Goal: Task Accomplishment & Management: Use online tool/utility

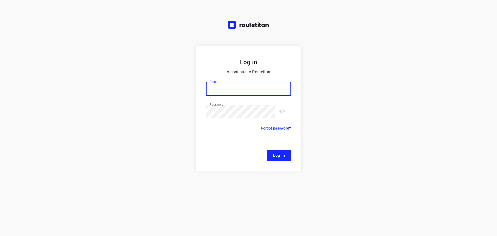
type input "[EMAIL_ADDRESS][DOMAIN_NAME]"
click at [278, 156] on span "Log In" at bounding box center [279, 155] width 12 height 7
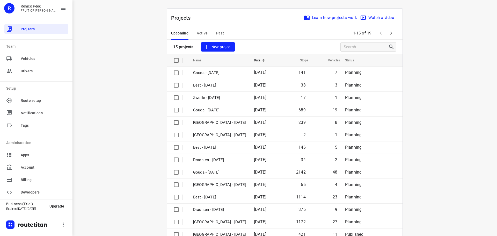
click at [205, 34] on span "Active" at bounding box center [202, 33] width 11 height 6
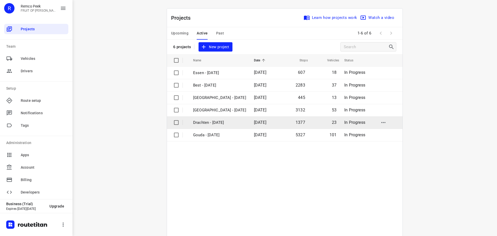
click at [196, 122] on p "Drachten - [DATE]" at bounding box center [219, 123] width 53 height 6
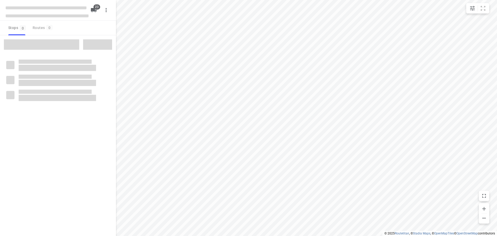
checkbox input "true"
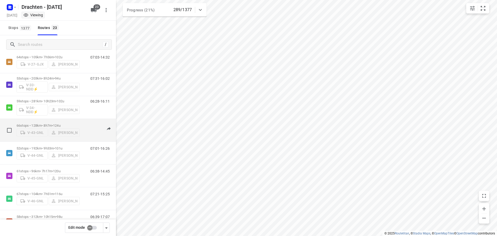
scroll to position [129, 0]
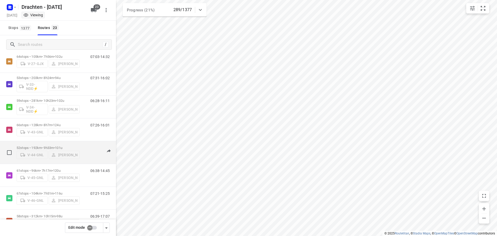
click at [44, 146] on p "52 stops • 192km • 9h33m • 101u" at bounding box center [48, 148] width 63 height 4
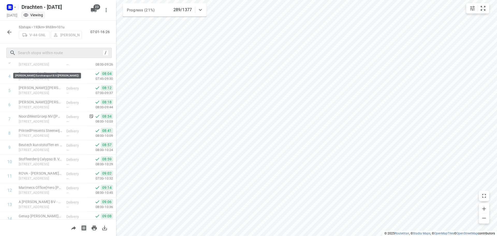
scroll to position [26, 0]
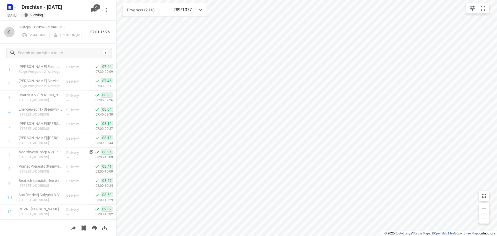
click at [8, 30] on icon "button" at bounding box center [9, 32] width 6 height 6
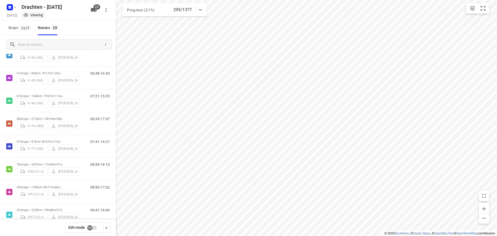
scroll to position [220, 0]
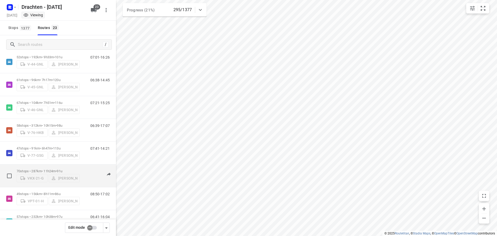
click at [47, 169] on p "70 stops • 287km • 11h24m • 91u" at bounding box center [48, 171] width 63 height 4
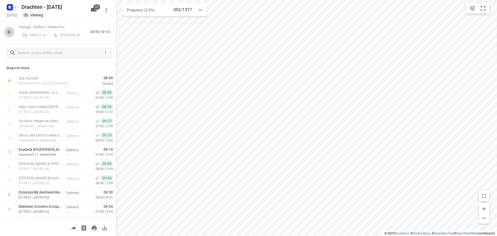
click at [8, 31] on icon "button" at bounding box center [9, 32] width 6 height 6
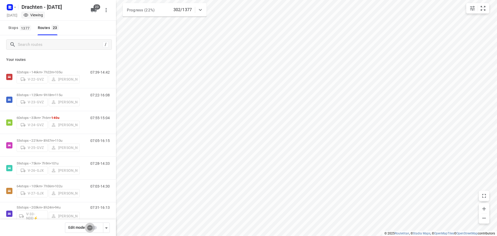
click at [89, 228] on input "checkbox" at bounding box center [89, 228] width 29 height 10
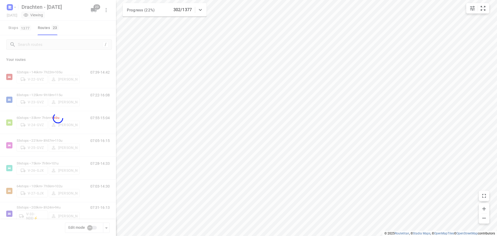
checkbox input "true"
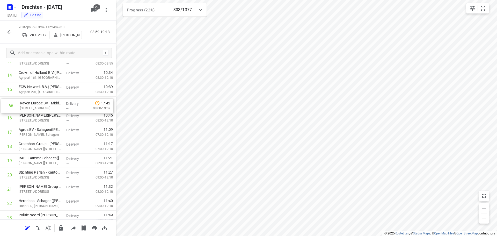
scroll to position [196, 0]
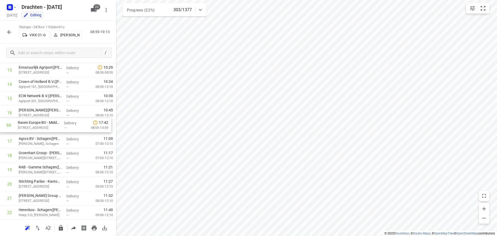
drag, startPoint x: 33, startPoint y: 217, endPoint x: 33, endPoint y: 121, distance: 96.0
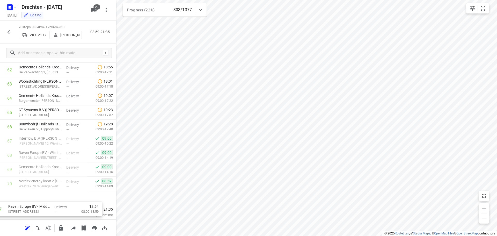
scroll to position [879, 0]
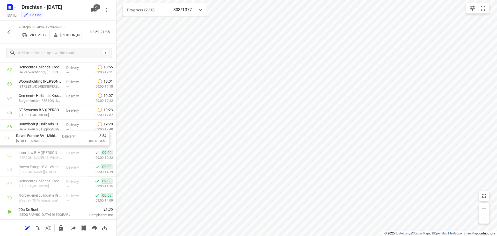
drag, startPoint x: 46, startPoint y: 129, endPoint x: 44, endPoint y: 142, distance: 13.1
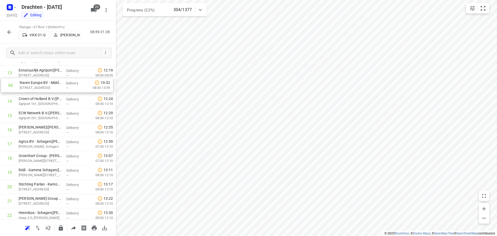
scroll to position [193, 0]
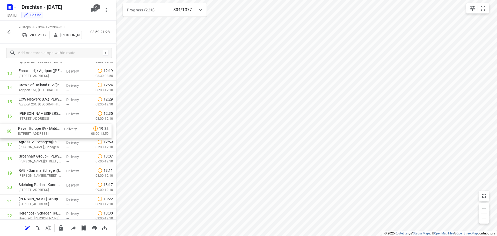
drag, startPoint x: 66, startPoint y: 144, endPoint x: 66, endPoint y: 133, distance: 11.1
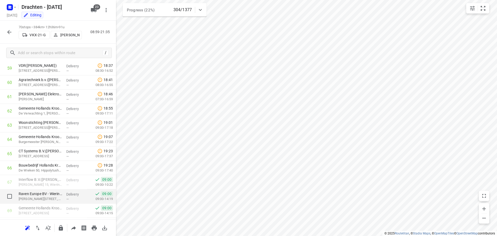
scroll to position [879, 0]
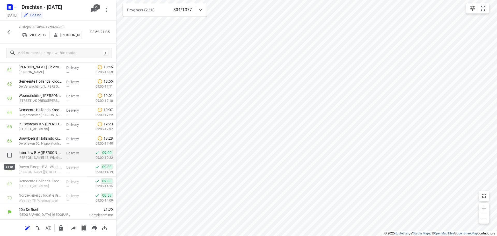
click at [7, 154] on input "checkbox" at bounding box center [9, 155] width 10 height 10
checkbox input "true"
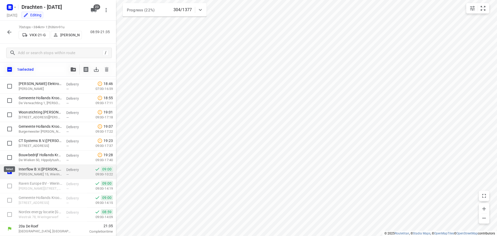
scroll to position [877, 0]
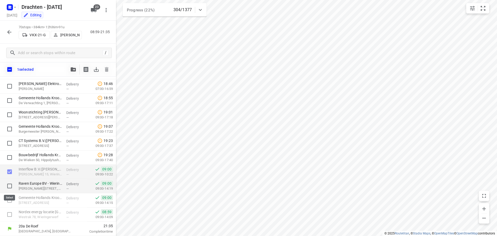
click at [9, 184] on input "checkbox" at bounding box center [9, 186] width 10 height 10
checkbox input "true"
click at [10, 201] on input "checkbox" at bounding box center [9, 200] width 10 height 10
checkbox input "true"
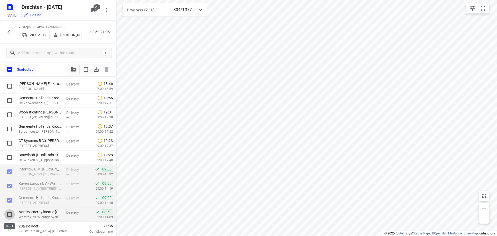
drag, startPoint x: 9, startPoint y: 213, endPoint x: 13, endPoint y: 209, distance: 6.2
click at [9, 213] on input "checkbox" at bounding box center [9, 214] width 10 height 10
checkbox input "true"
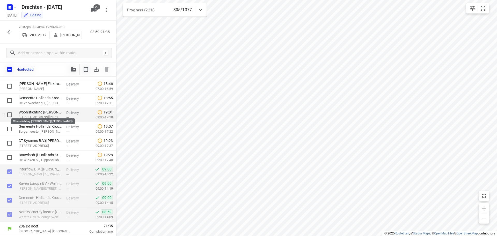
drag, startPoint x: 38, startPoint y: 172, endPoint x: 42, endPoint y: 114, distance: 57.8
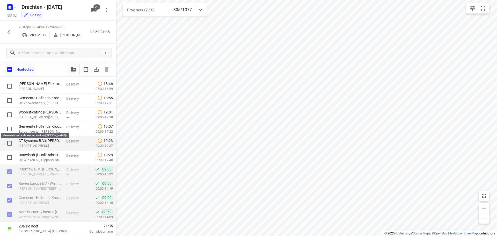
drag, startPoint x: 62, startPoint y: 171, endPoint x: 36, endPoint y: 141, distance: 39.1
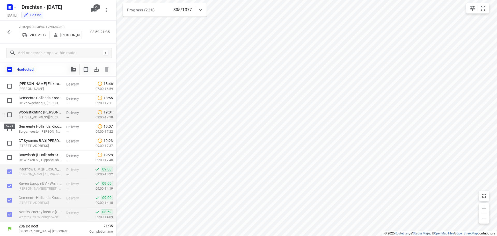
drag, startPoint x: 9, startPoint y: 169, endPoint x: 10, endPoint y: 118, distance: 51.2
click at [13, 69] on input "checkbox" at bounding box center [9, 69] width 11 height 11
checkbox input "true"
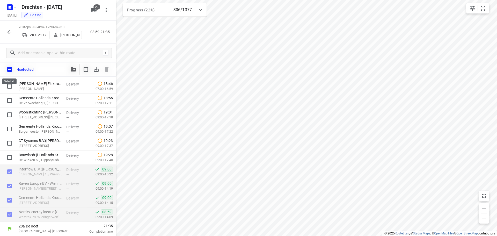
checkbox input "true"
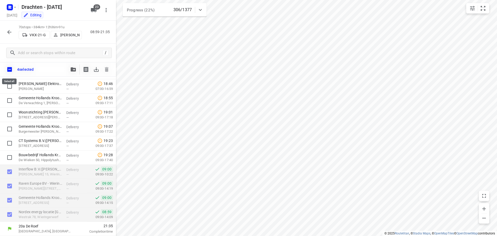
checkbox input "true"
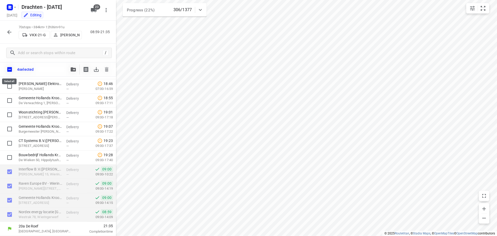
checkbox input "true"
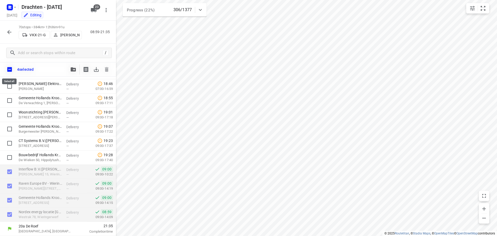
checkbox input "true"
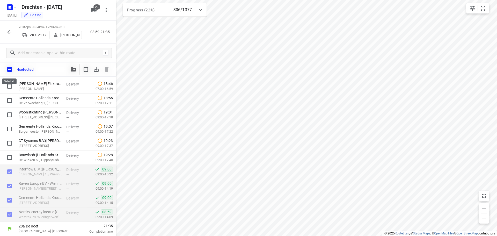
checkbox input "true"
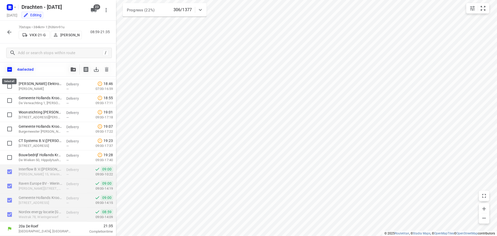
checkbox input "true"
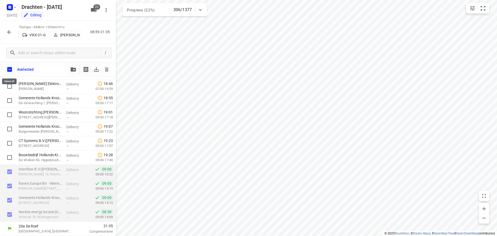
checkbox input "true"
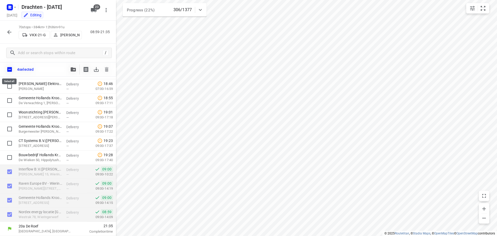
checkbox input "true"
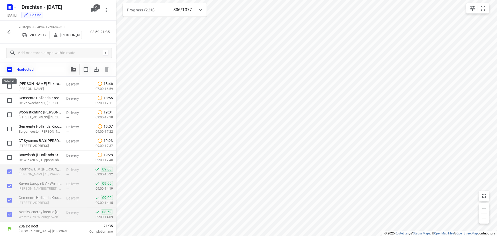
checkbox input "true"
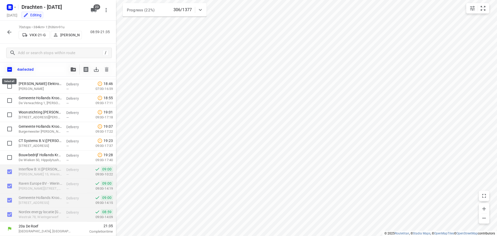
checkbox input "true"
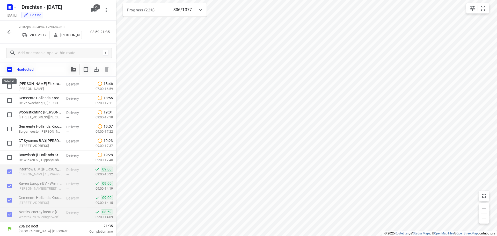
checkbox input "true"
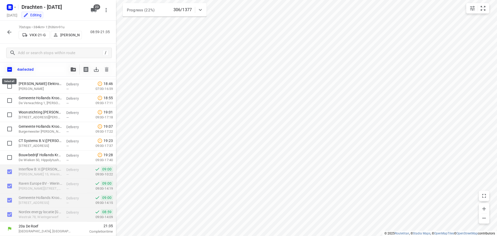
checkbox input "true"
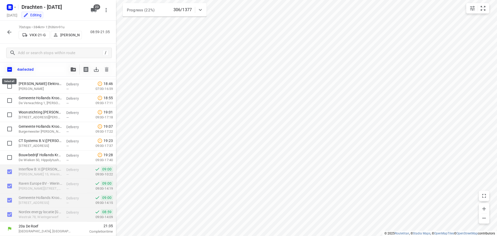
checkbox input "true"
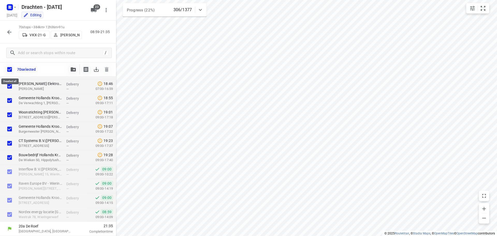
click at [10, 70] on input "checkbox" at bounding box center [9, 69] width 11 height 11
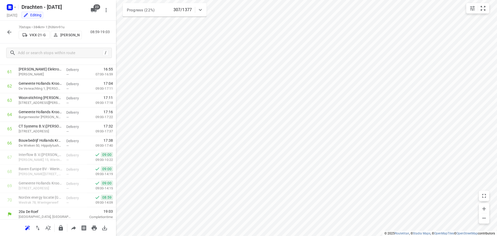
click at [8, 34] on icon "button" at bounding box center [9, 32] width 6 height 6
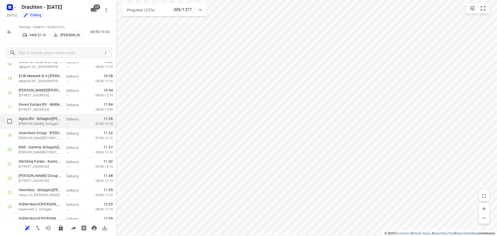
scroll to position [207, 0]
